Goal: Task Accomplishment & Management: Manage account settings

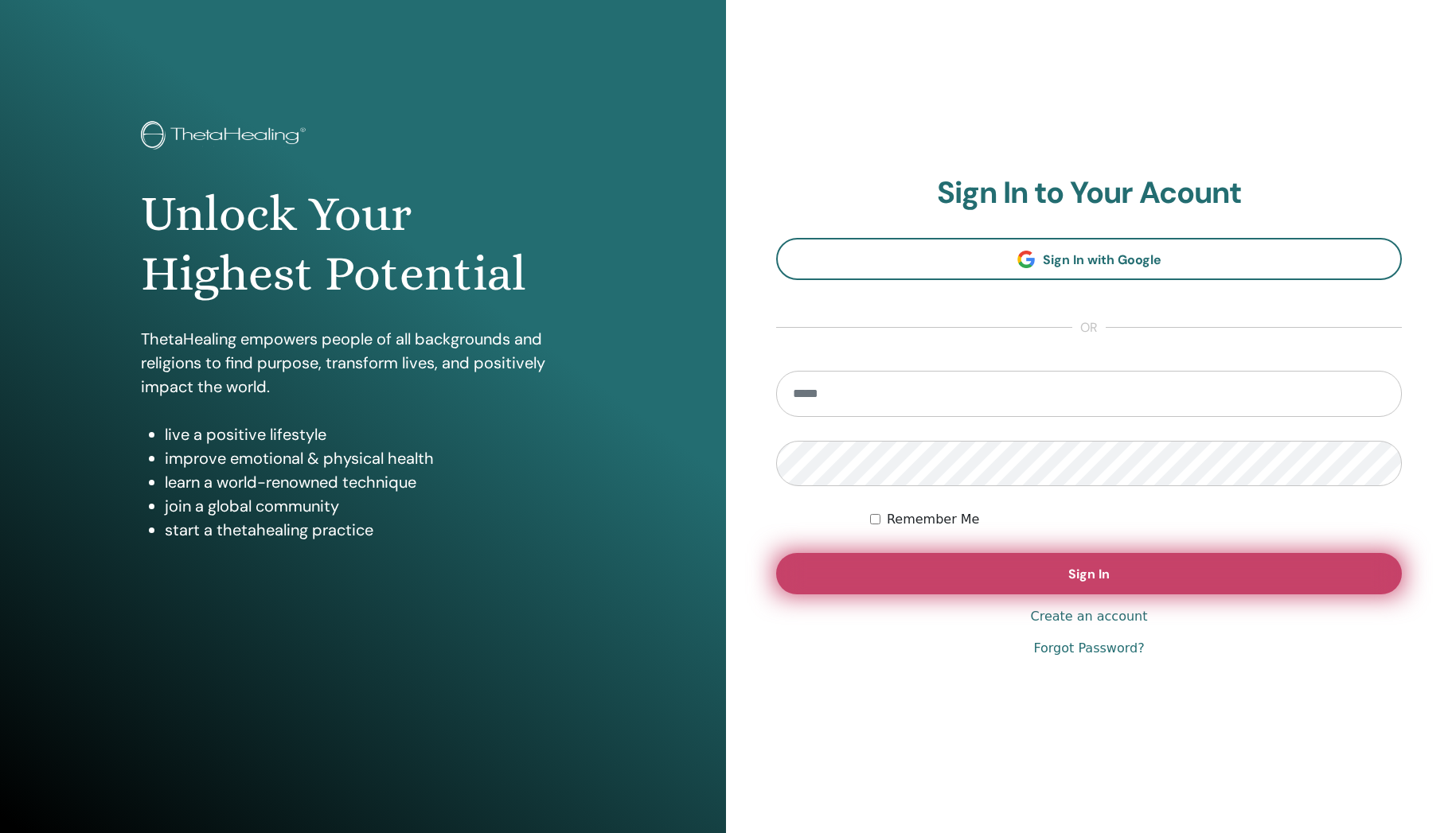
type input "**********"
click at [1048, 566] on button "Sign In" at bounding box center [1089, 573] width 626 height 41
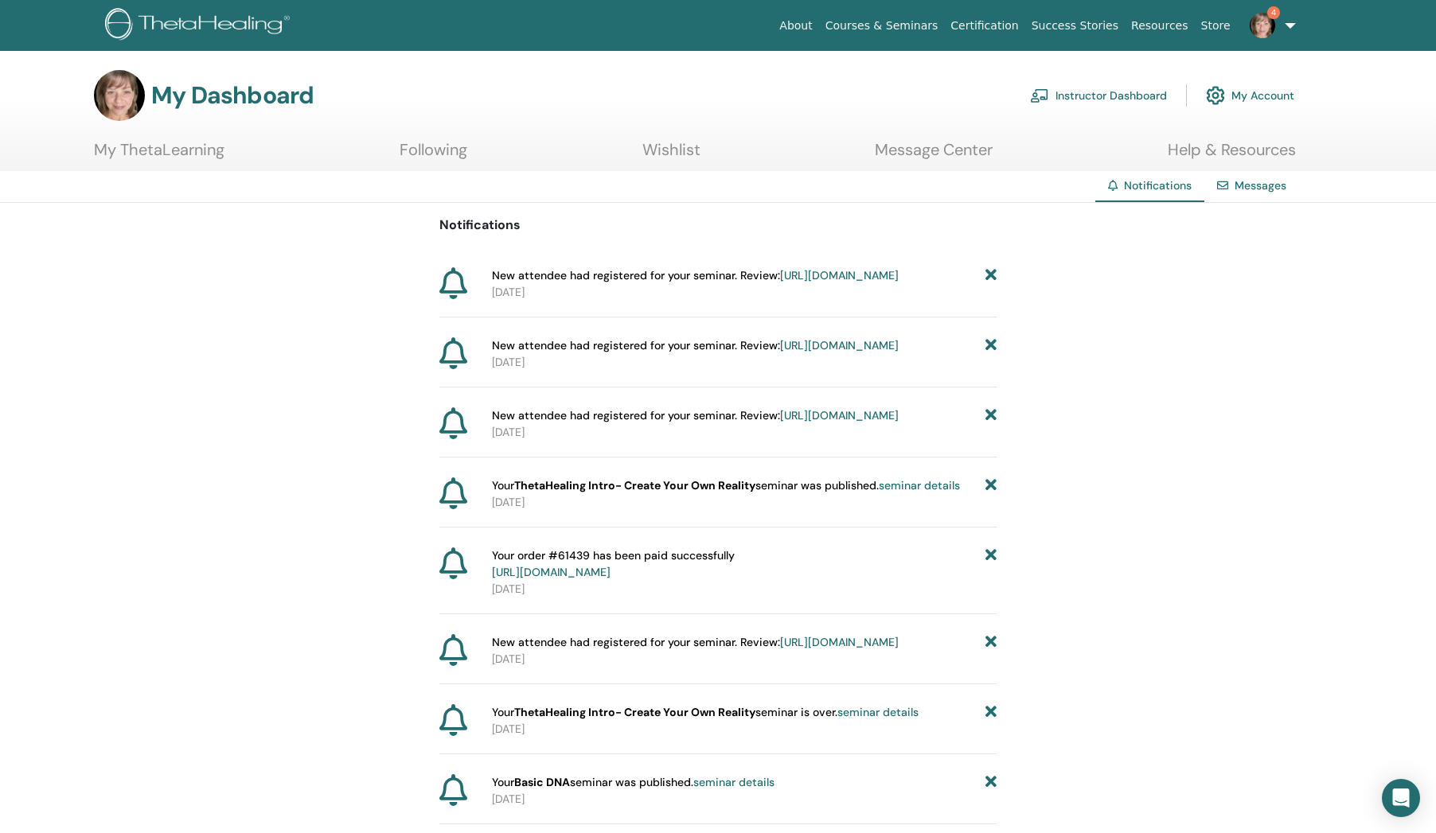
click at [780, 423] on link "https://member.thetahealing.com/instructor/seminar/375742/attendees" at bounding box center [839, 415] width 119 height 14
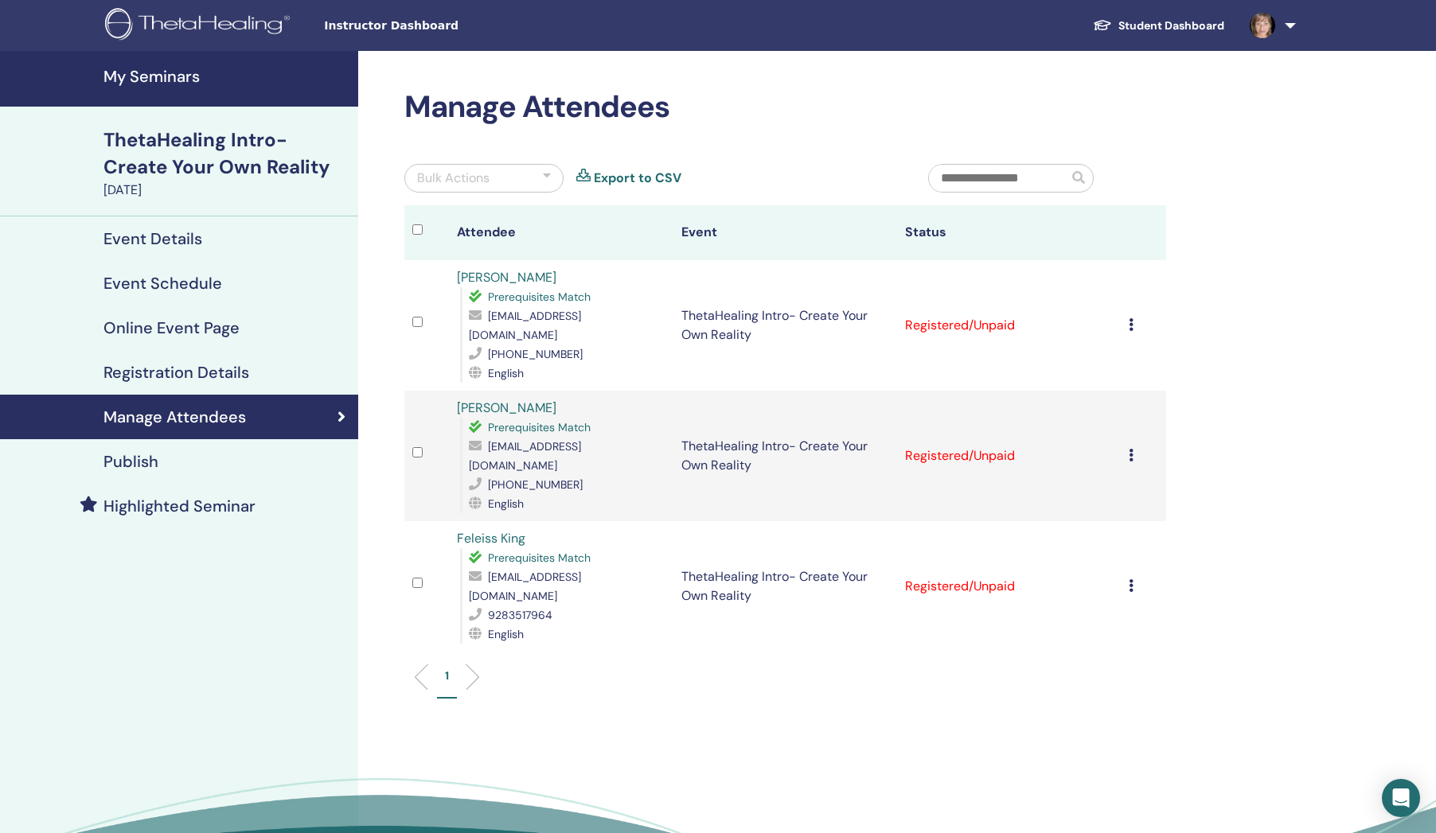
click at [1178, 27] on link "Student Dashboard" at bounding box center [1158, 25] width 157 height 29
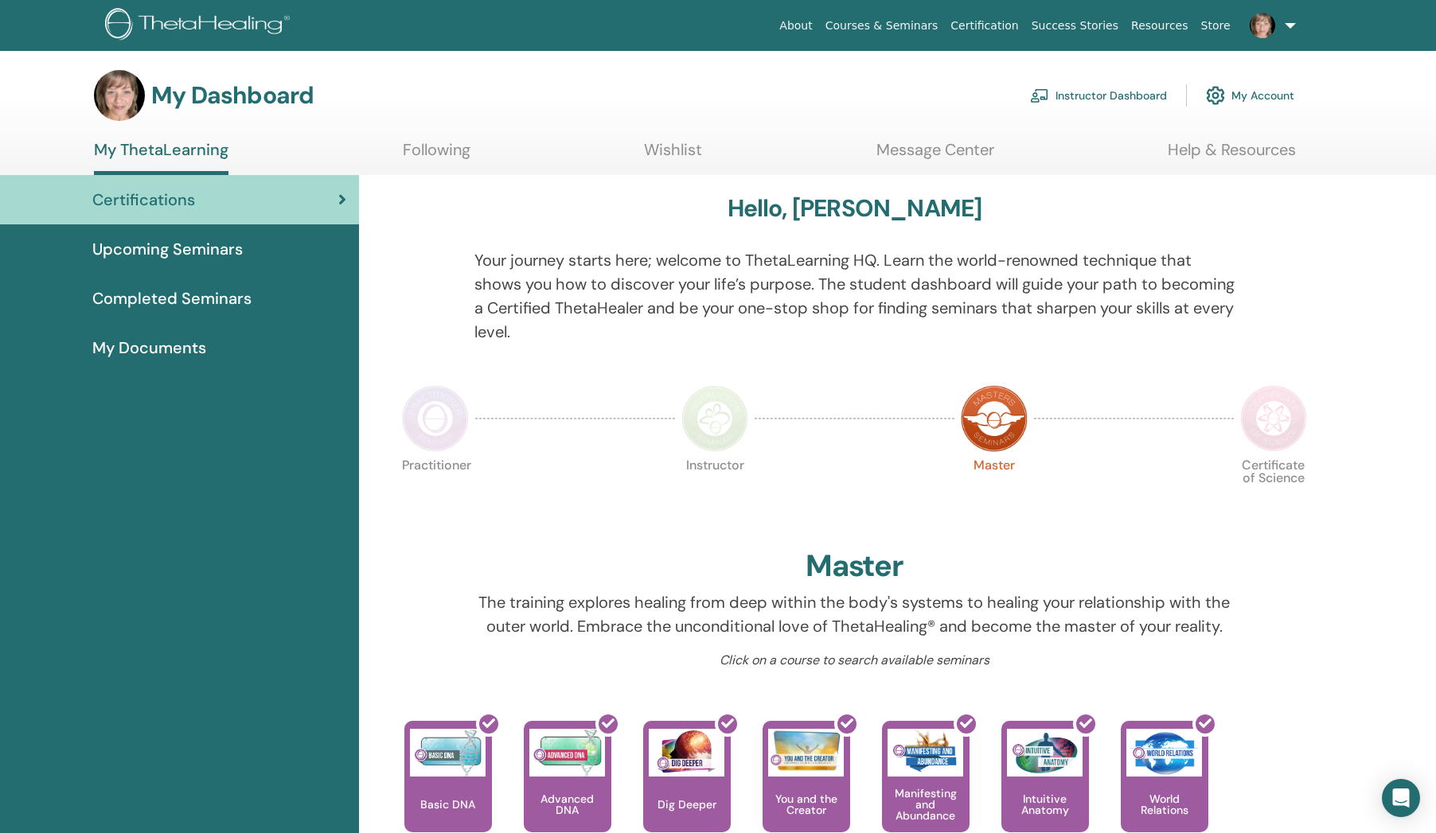
click at [1132, 95] on link "Instructor Dashboard" at bounding box center [1098, 95] width 137 height 35
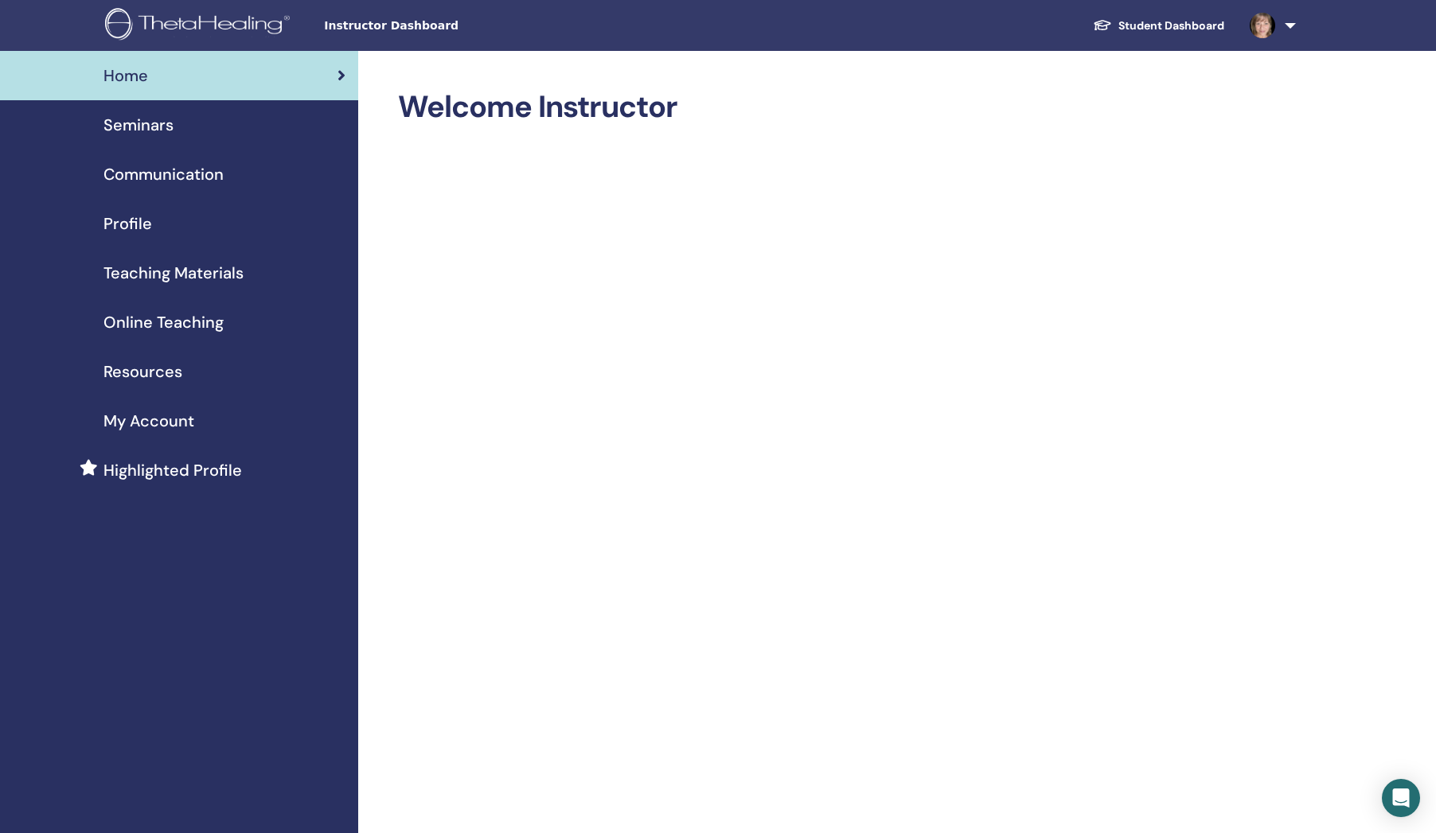
click at [154, 119] on span "Seminars" at bounding box center [138, 125] width 70 height 24
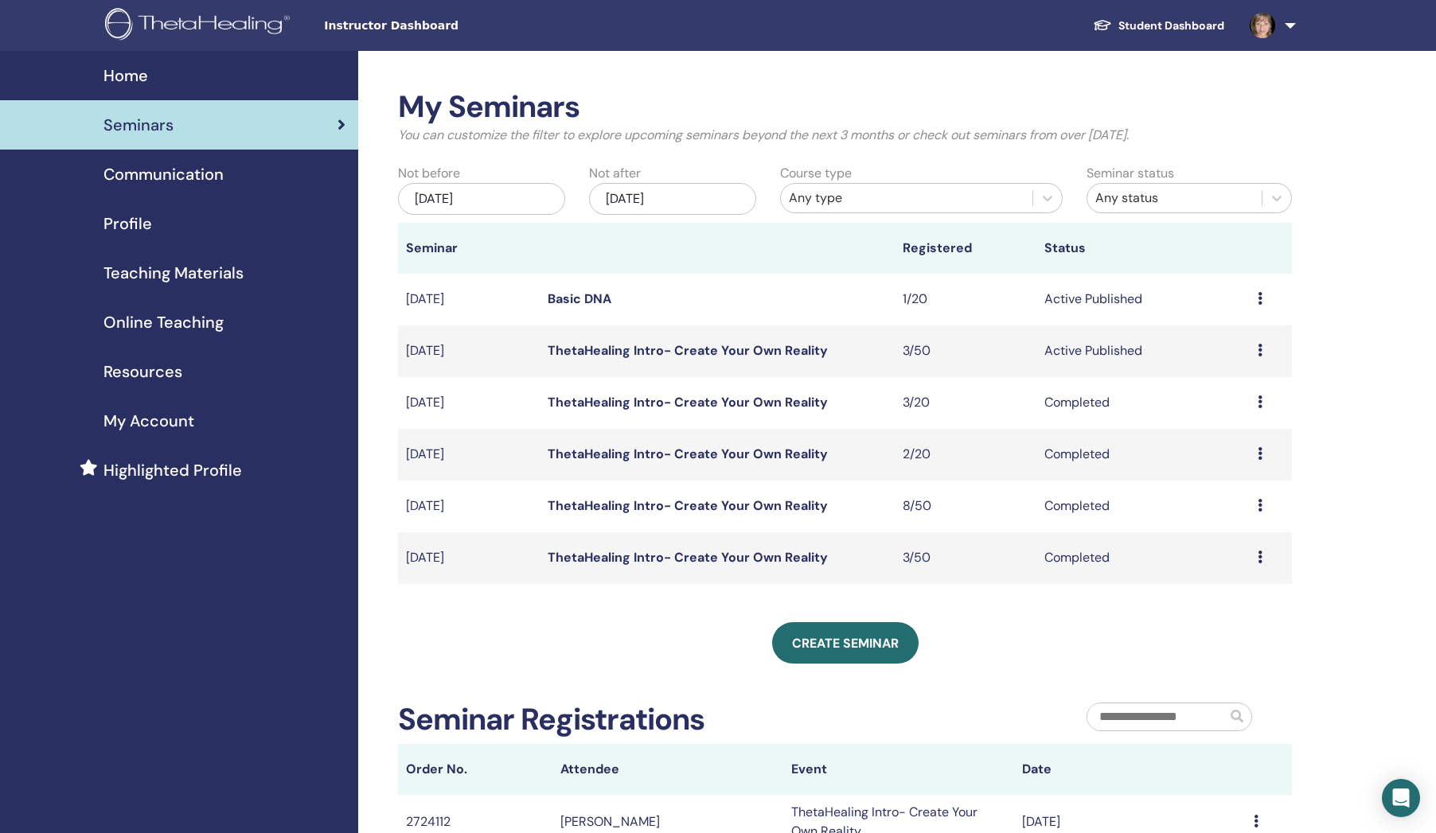
click at [606, 291] on link "Basic DNA" at bounding box center [580, 298] width 64 height 17
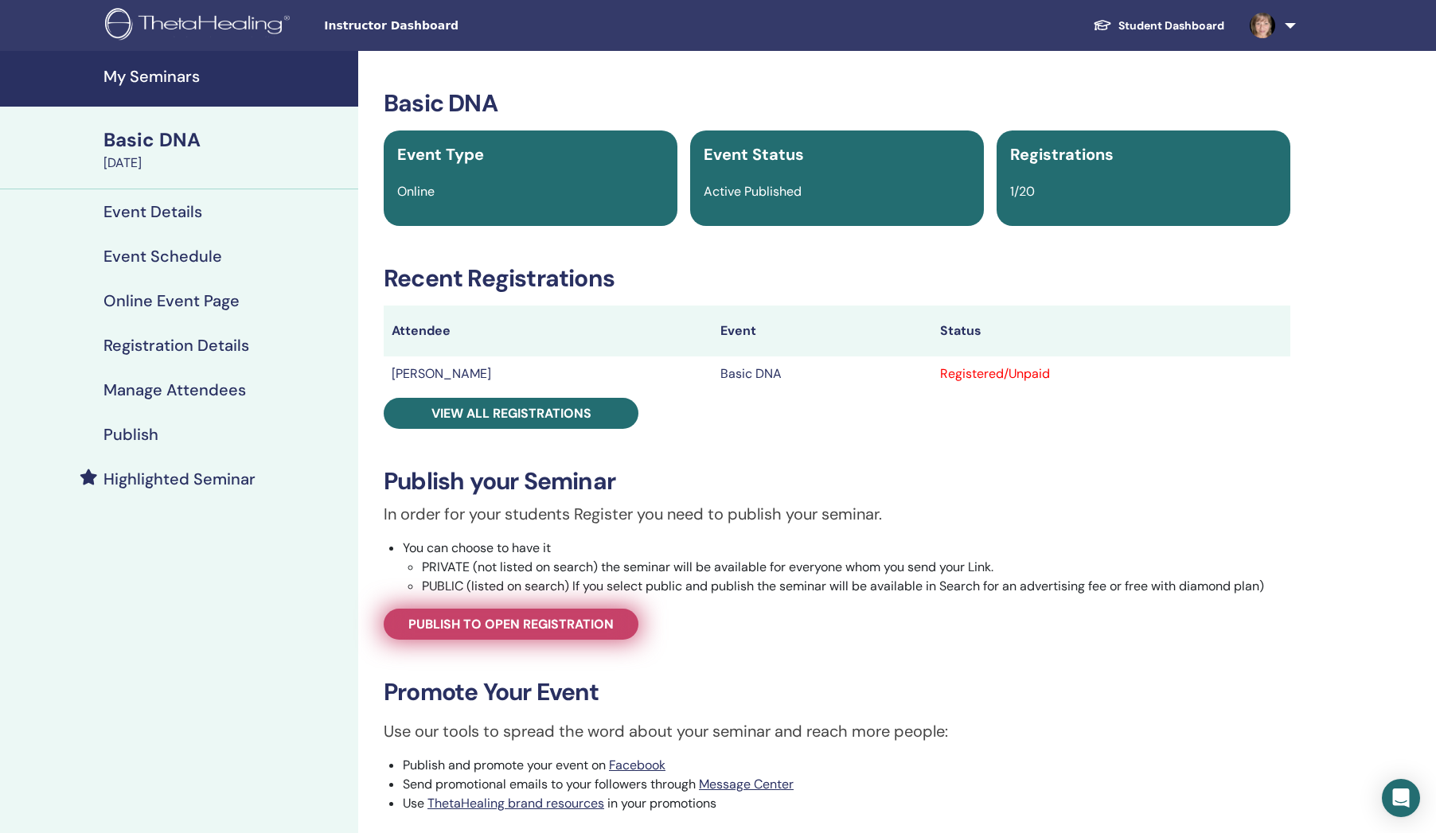
click at [481, 624] on span "Publish to open registration" at bounding box center [510, 624] width 205 height 17
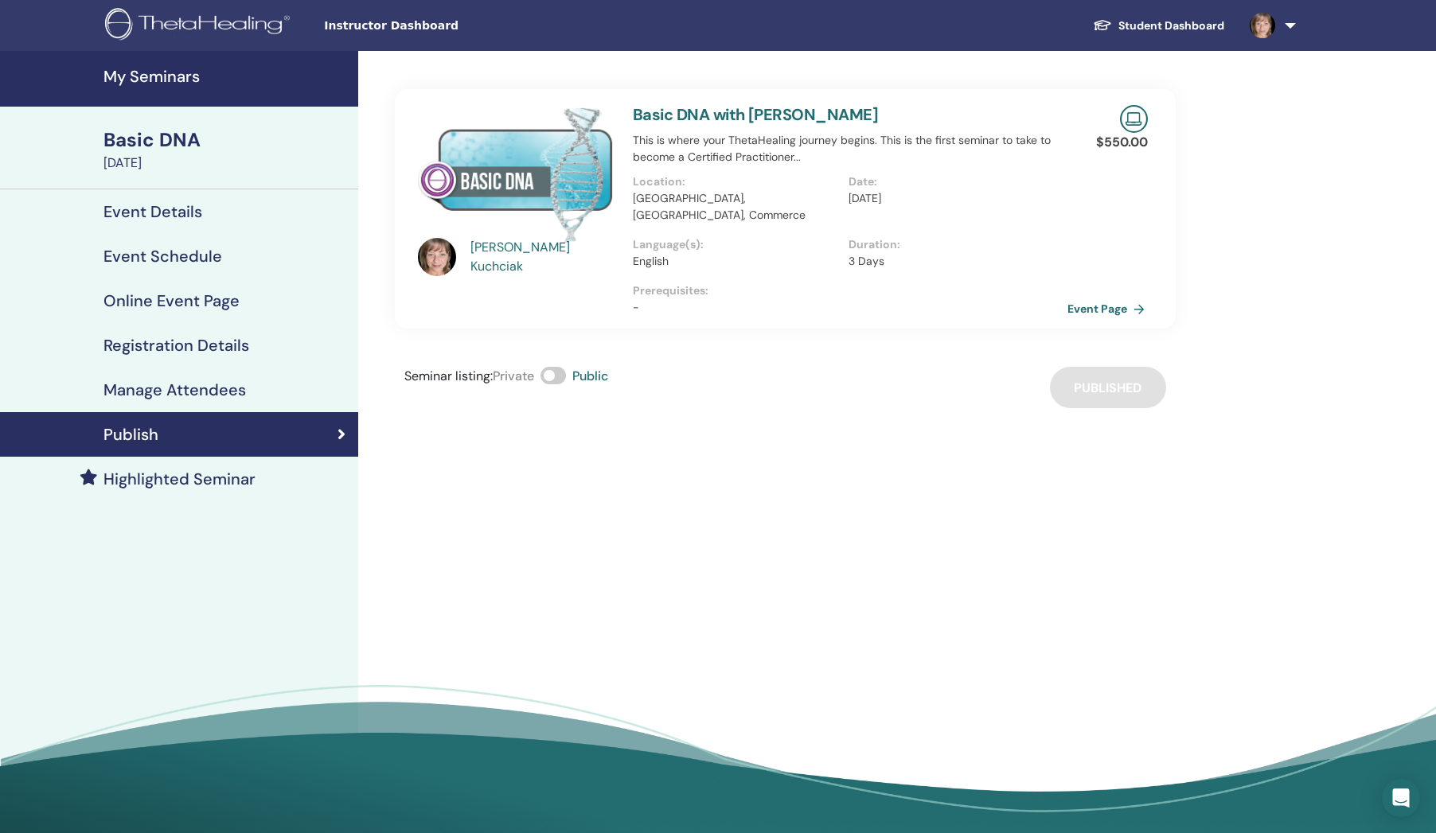
click at [1119, 297] on link "Event Page" at bounding box center [1109, 309] width 84 height 24
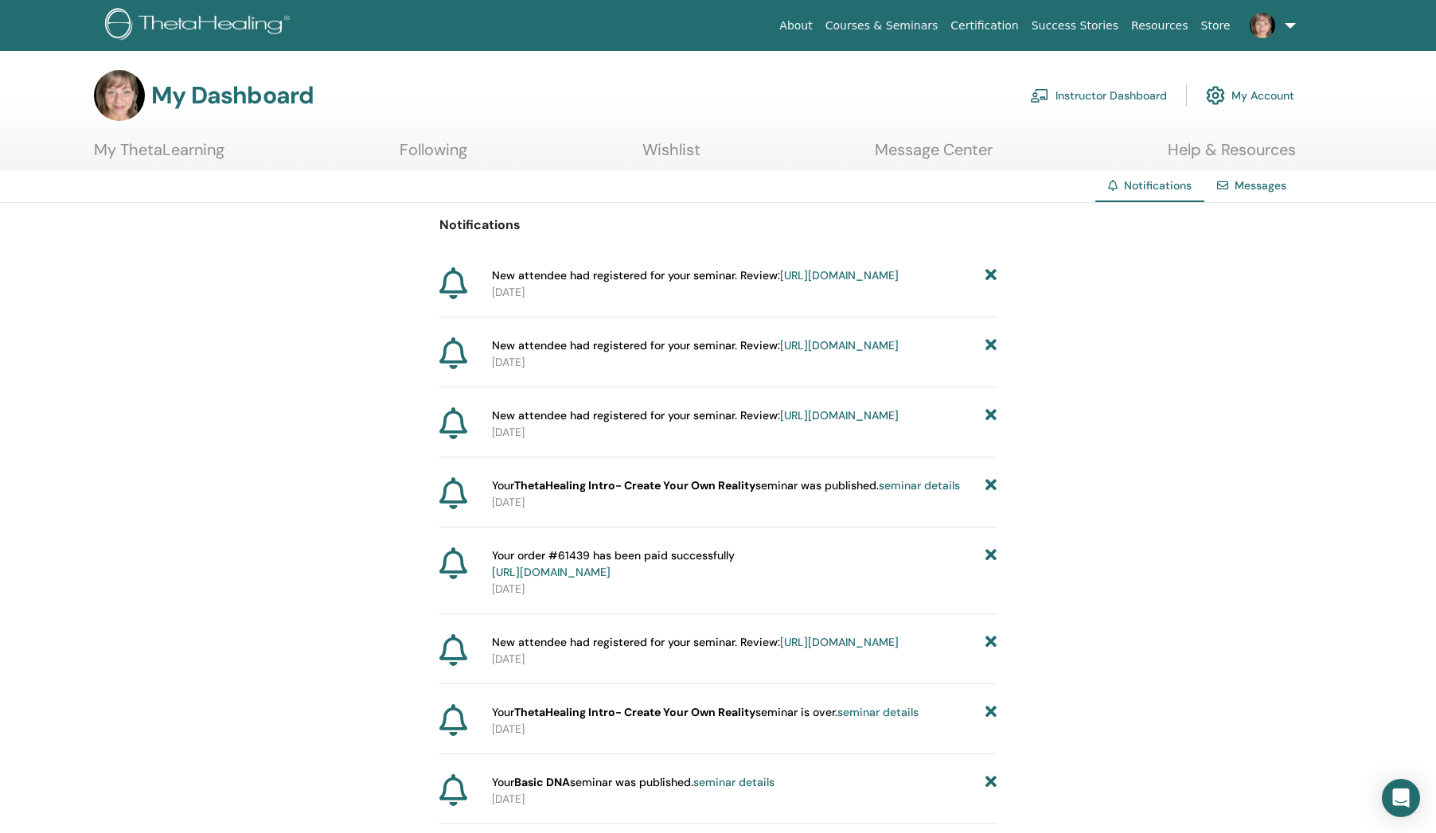
click at [793, 283] on link "[URL][DOMAIN_NAME]" at bounding box center [839, 275] width 119 height 14
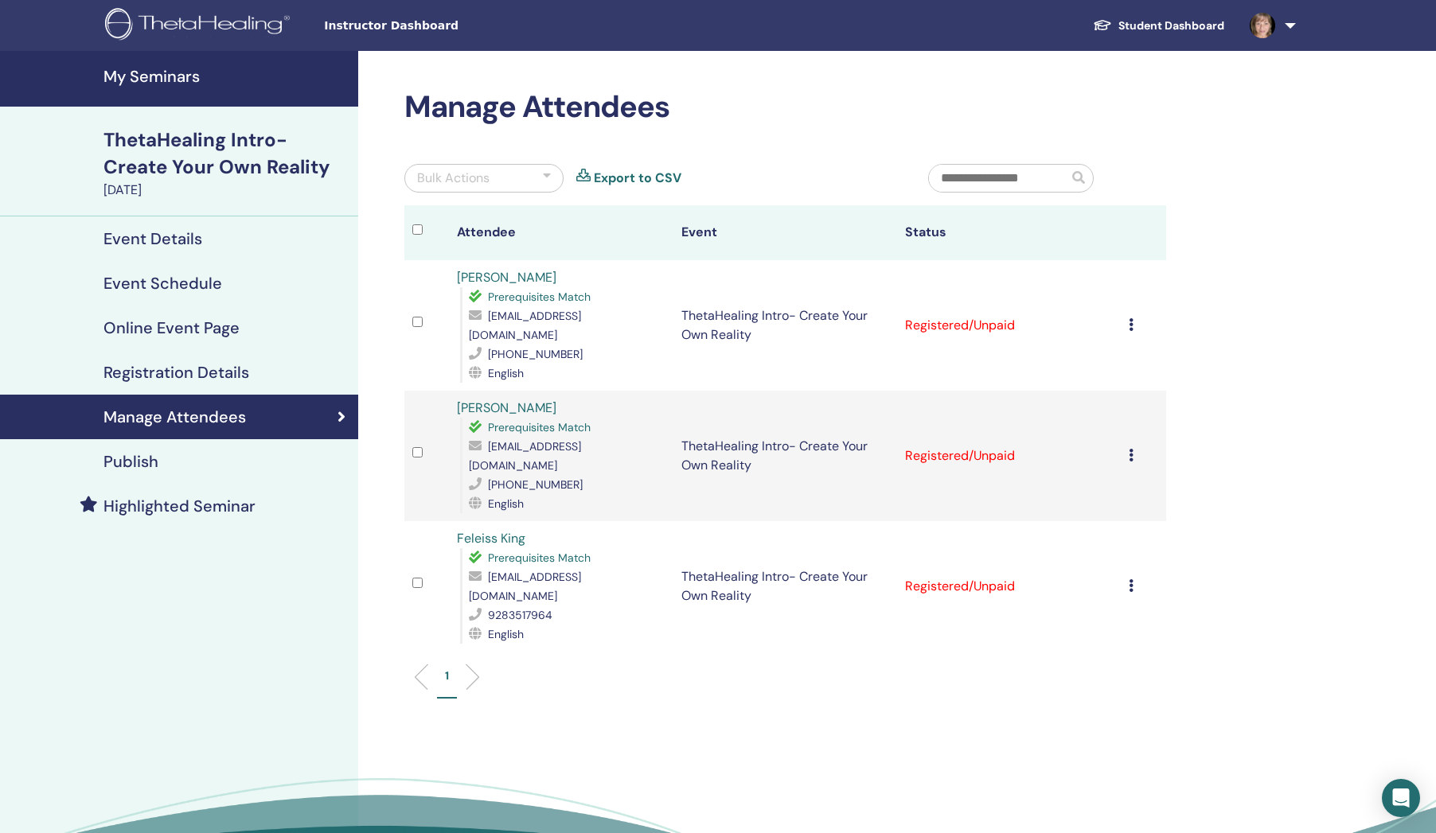
drag, startPoint x: 572, startPoint y: 282, endPoint x: 442, endPoint y: 286, distance: 129.8
click at [442, 286] on tr "Mathias Delsemme Prerequisites Match delsemme2280@gmail.com +32496394411 Englis…" at bounding box center [785, 325] width 762 height 131
drag, startPoint x: 517, startPoint y: 278, endPoint x: 498, endPoint y: 279, distance: 19.2
click at [498, 279] on link "Mathias Delsemme" at bounding box center [506, 277] width 99 height 17
drag, startPoint x: 632, startPoint y: 312, endPoint x: 487, endPoint y: 317, distance: 144.9
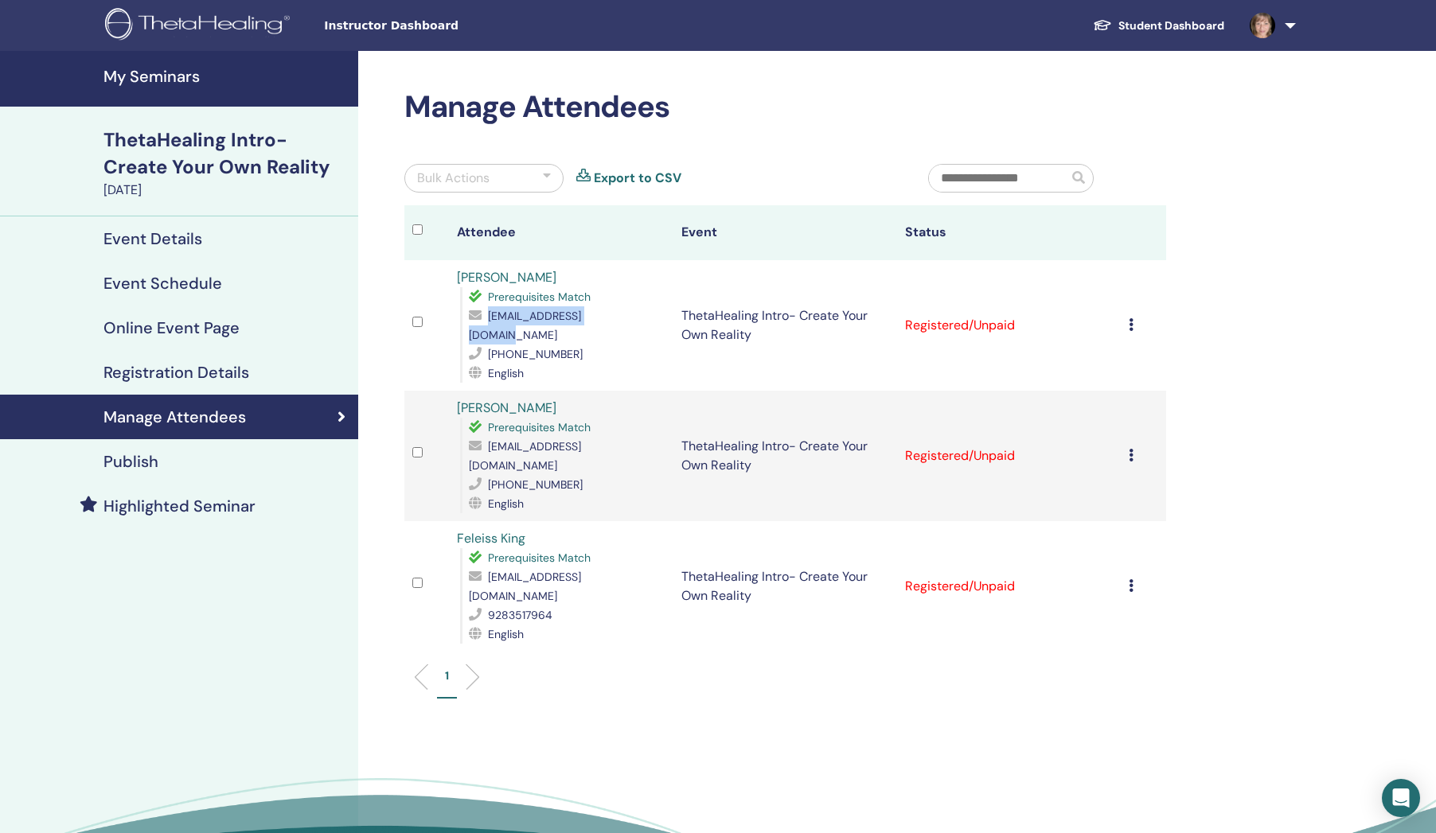
click at [487, 317] on span "delsemme2280@gmail.com" at bounding box center [525, 325] width 112 height 33
copy div "delsemme2280@gmail.com"
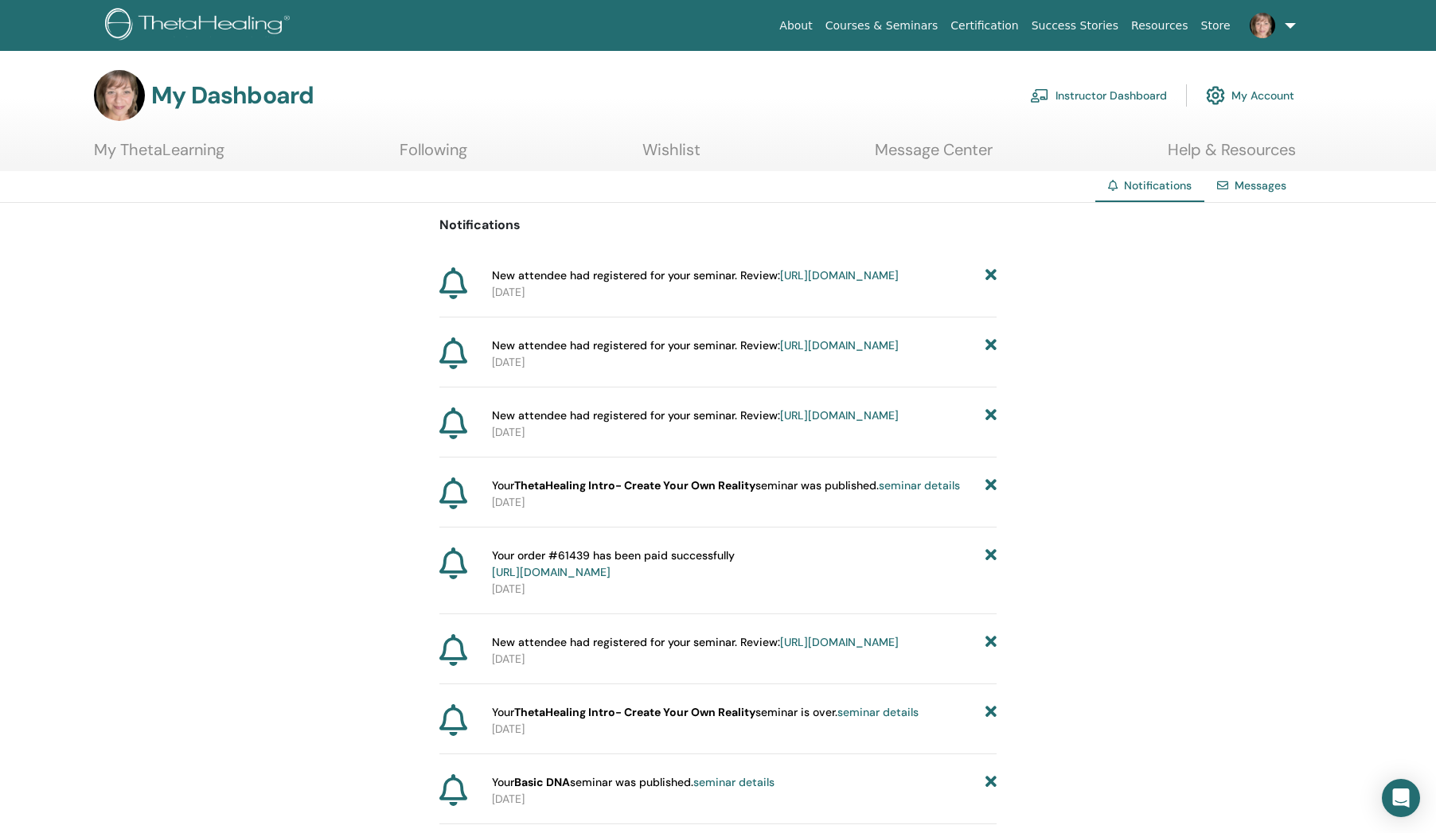
click at [780, 283] on link "[URL][DOMAIN_NAME]" at bounding box center [839, 275] width 119 height 14
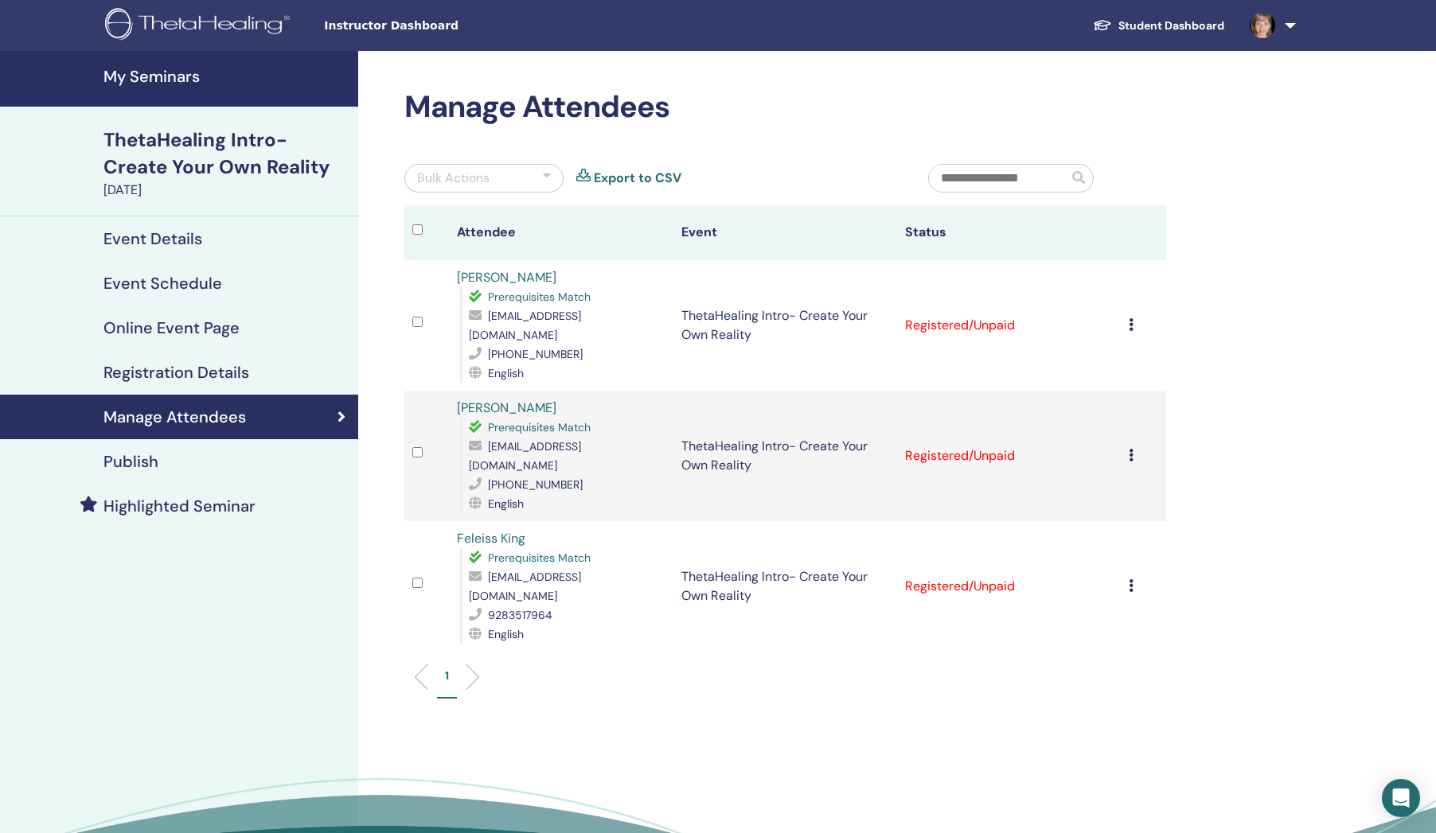
drag, startPoint x: 571, startPoint y: 387, endPoint x: 451, endPoint y: 377, distance: 119.8
click at [451, 391] on td "Nashieli Simancas Prerequisites Match nashsim@hotmail.com +525578887764 English" at bounding box center [561, 456] width 224 height 131
drag, startPoint x: 473, startPoint y: 382, endPoint x: 590, endPoint y: 357, distance: 120.5
click at [590, 364] on div "English" at bounding box center [567, 373] width 196 height 19
drag, startPoint x: 570, startPoint y: 388, endPoint x: 455, endPoint y: 379, distance: 114.9
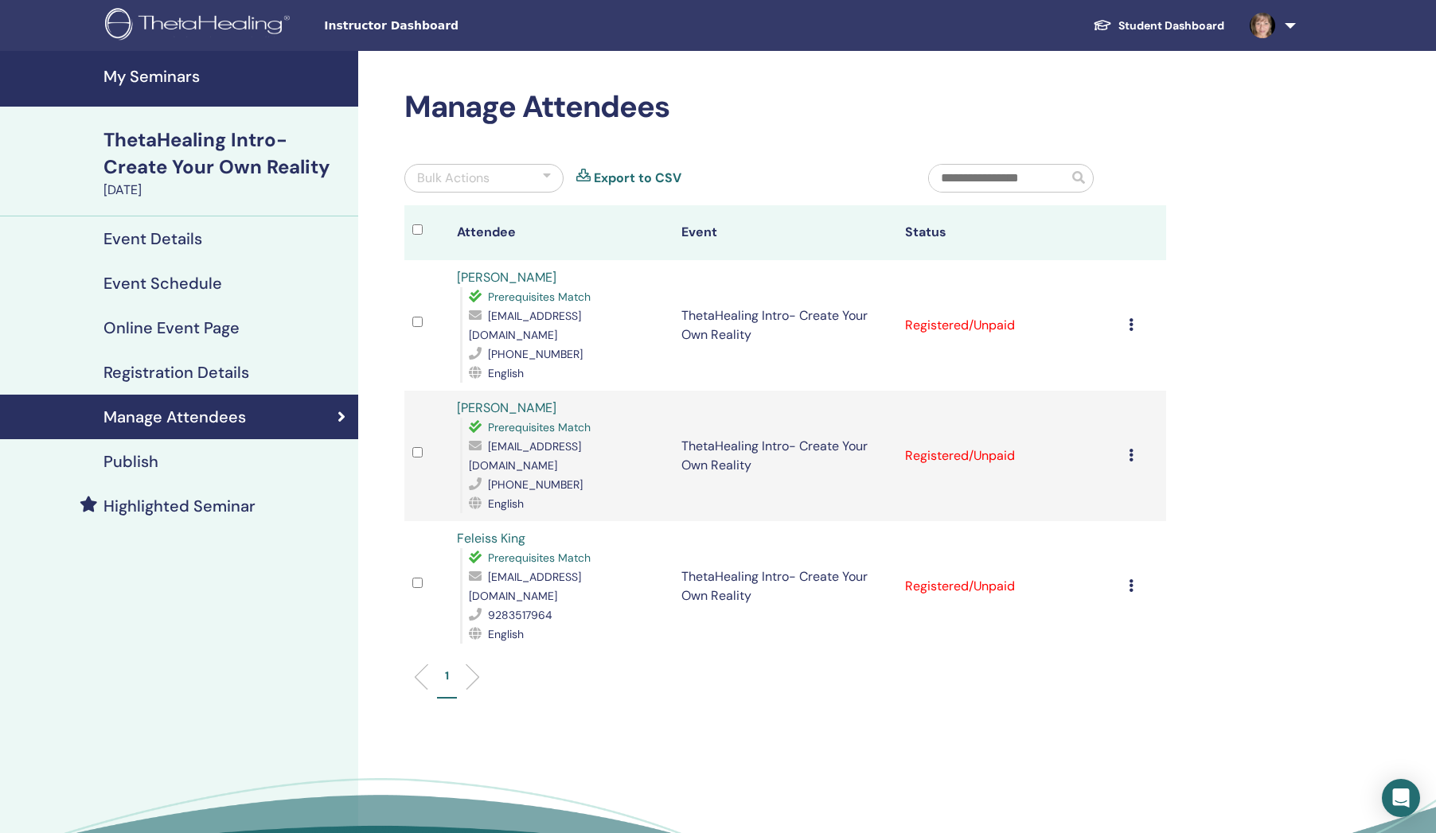
click at [455, 391] on td "Nashieli Simancas Prerequisites Match nashsim@hotmail.com +525578887764 English" at bounding box center [561, 456] width 224 height 131
drag, startPoint x: 482, startPoint y: 384, endPoint x: 454, endPoint y: 388, distance: 28.9
click at [454, 391] on td "Nashieli Simancas Prerequisites Match nashsim@hotmail.com +525578887764 English" at bounding box center [561, 456] width 224 height 131
drag, startPoint x: 482, startPoint y: 380, endPoint x: 735, endPoint y: 396, distance: 253.6
click at [735, 396] on td "ThetaHealing Intro- Create Your Own Reality" at bounding box center [785, 456] width 224 height 131
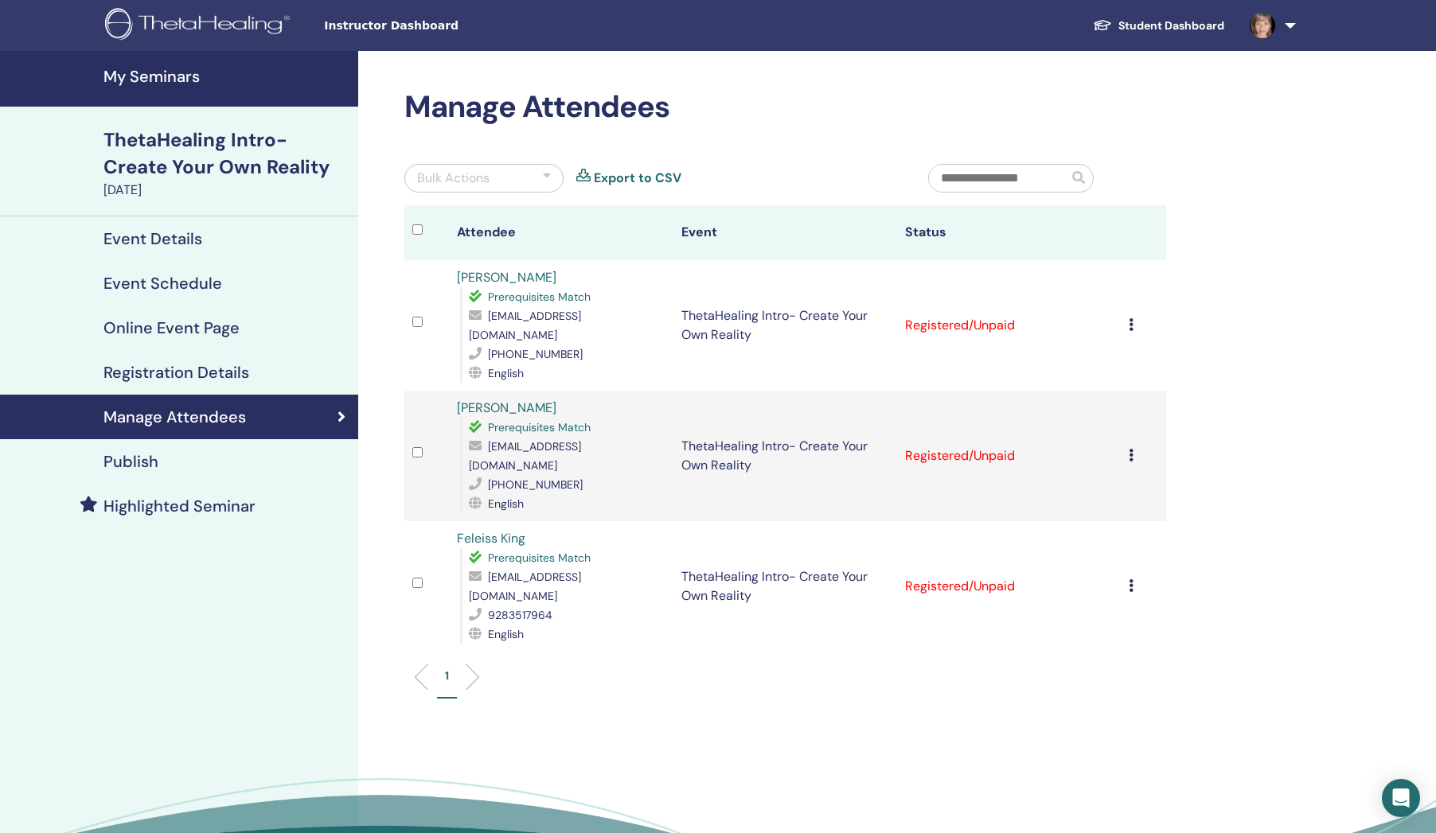
drag, startPoint x: 571, startPoint y: 386, endPoint x: 458, endPoint y: 392, distance: 113.1
click at [458, 399] on div "Nashieli Simancas Prerequisites Match nashsim@hotmail.com +525578887764 English" at bounding box center [561, 456] width 208 height 115
drag, startPoint x: 485, startPoint y: 383, endPoint x: 462, endPoint y: 387, distance: 24.2
click at [462, 399] on link "[PERSON_NAME]" at bounding box center [506, 407] width 99 height 17
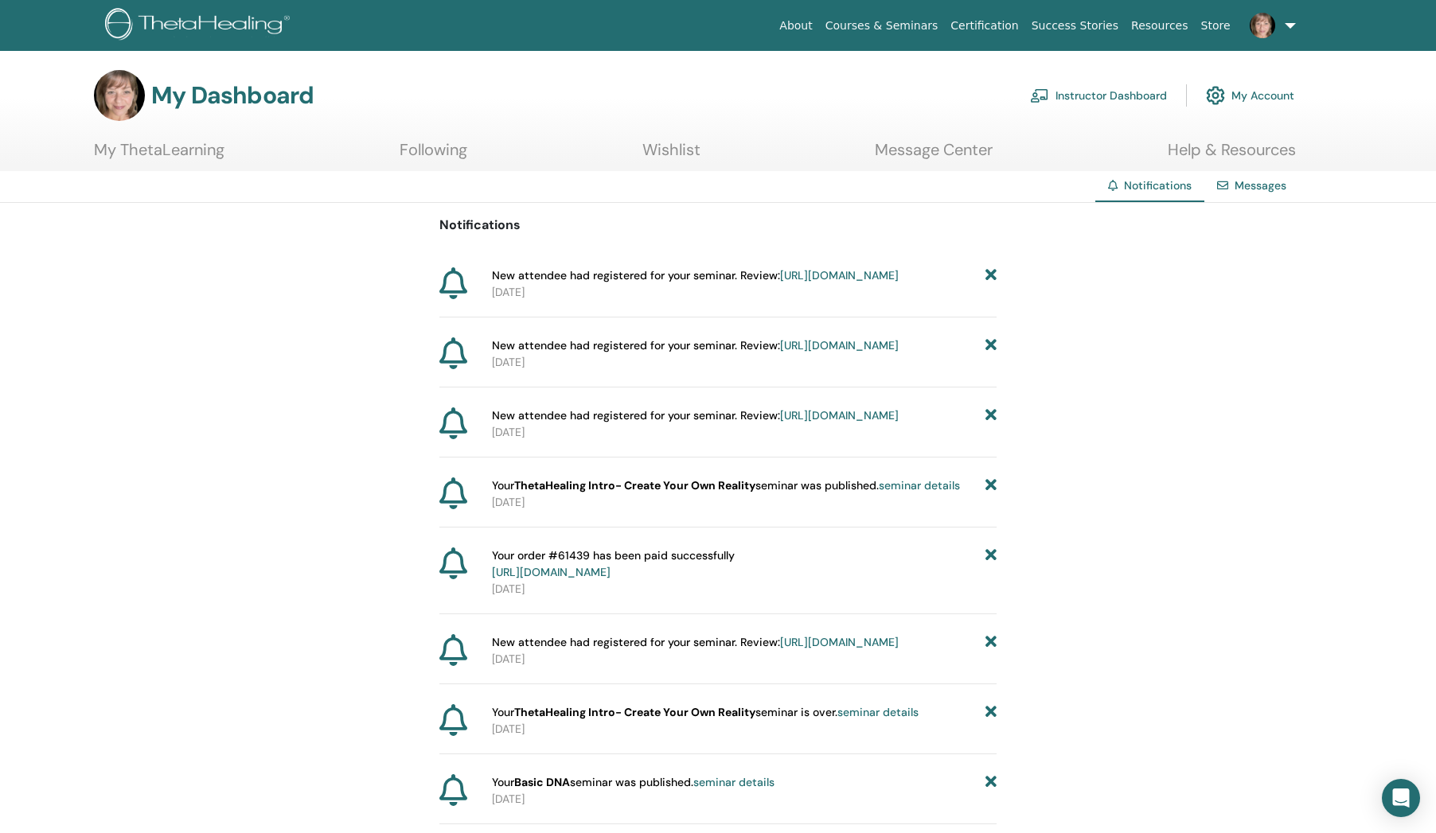
click at [780, 283] on link "https://member.thetahealing.com/instructor/seminar/375742/attendees" at bounding box center [839, 275] width 119 height 14
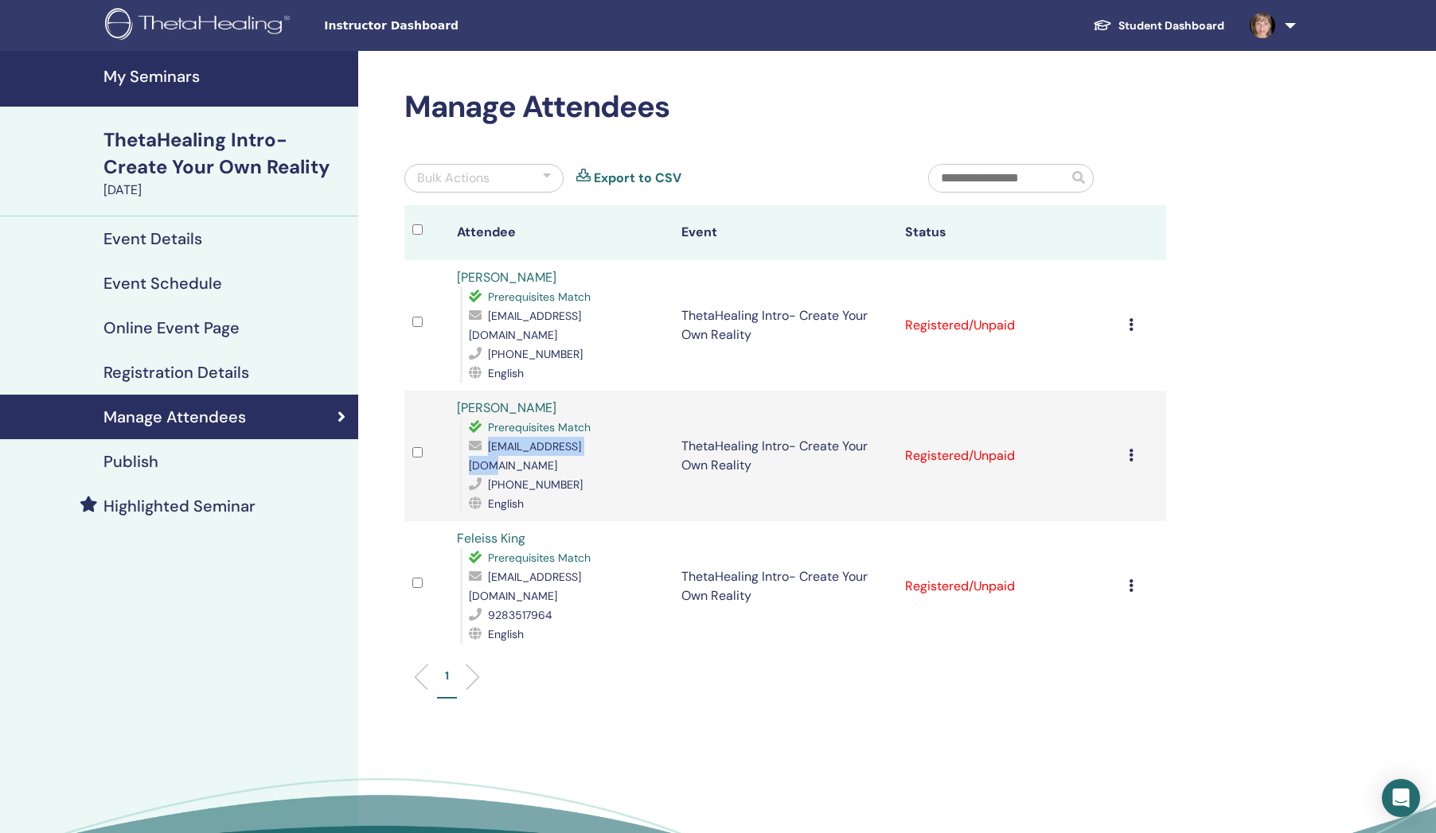
drag, startPoint x: 613, startPoint y: 427, endPoint x: 481, endPoint y: 427, distance: 132.1
click at [481, 437] on div "[EMAIL_ADDRESS][DOMAIN_NAME]" at bounding box center [567, 456] width 196 height 38
copy div "[EMAIL_ADDRESS][DOMAIN_NAME]"
drag, startPoint x: 642, startPoint y: 536, endPoint x: 484, endPoint y: 541, distance: 158.4
click at [484, 567] on div "[EMAIL_ADDRESS][DOMAIN_NAME]" at bounding box center [567, 586] width 196 height 38
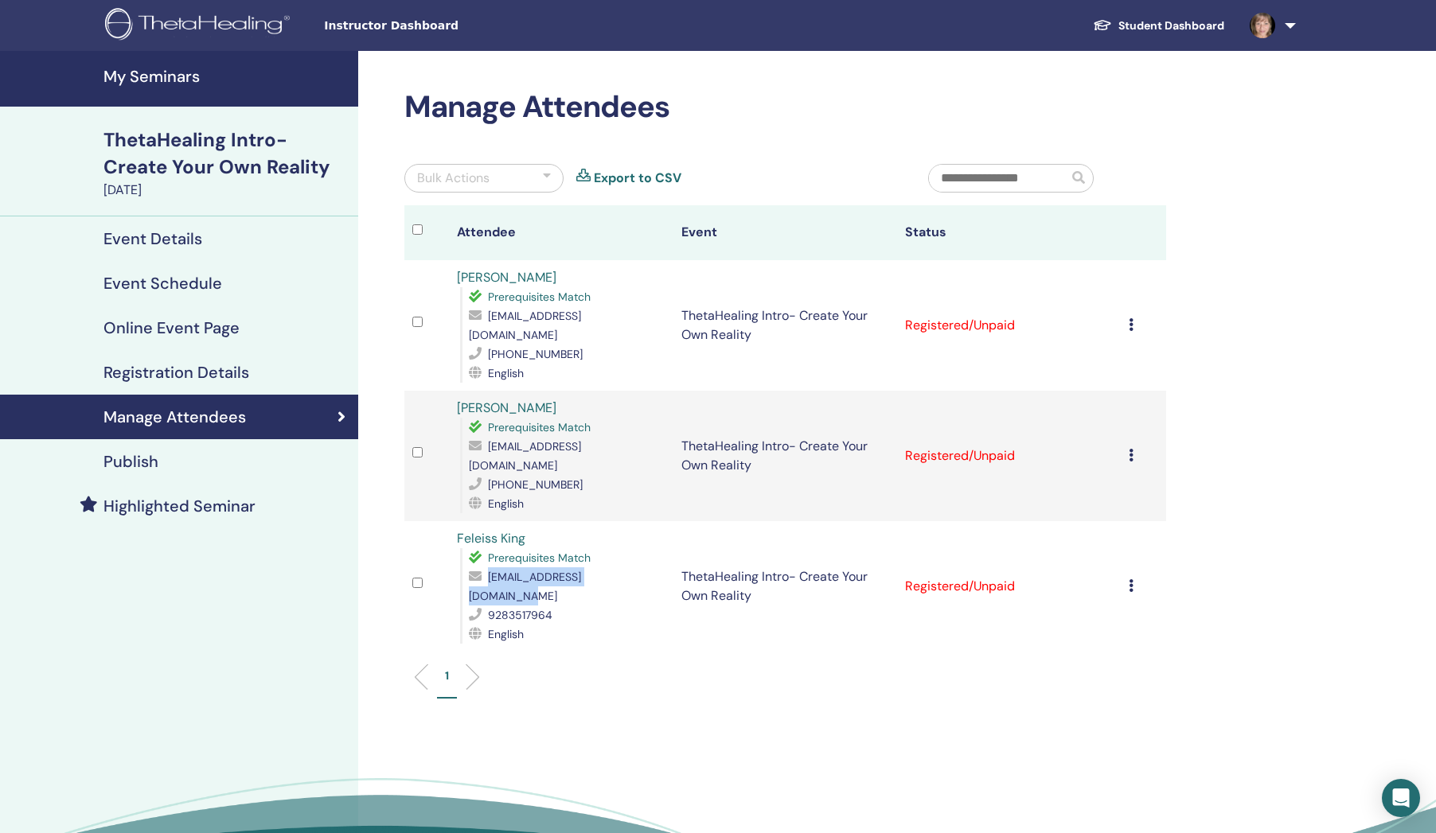
copy div "[EMAIL_ADDRESS][DOMAIN_NAME]"
click at [503, 530] on link "Feleiss King" at bounding box center [491, 538] width 68 height 17
